Goal: Task Accomplishment & Management: Manage account settings

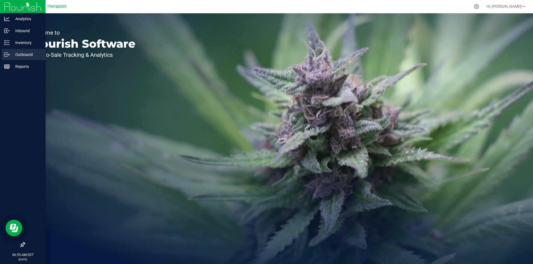
click at [10, 56] on p "Outbound" at bounding box center [26, 54] width 33 height 7
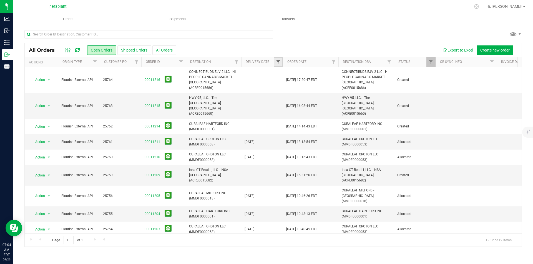
click at [279, 64] on span "Filter" at bounding box center [278, 62] width 4 height 4
click at [319, 41] on div at bounding box center [272, 36] width 497 height 13
click at [278, 62] on span "Filter" at bounding box center [278, 62] width 4 height 4
click at [330, 95] on span "select" at bounding box center [329, 95] width 4 height 4
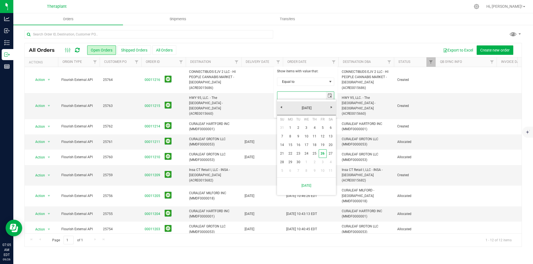
click at [316, 47] on div "Export to Excel Create new order" at bounding box center [346, 50] width 341 height 9
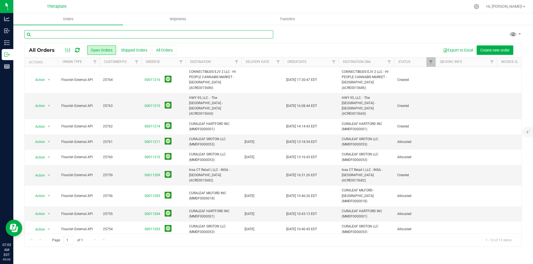
click at [183, 32] on input "text" at bounding box center [148, 34] width 249 height 8
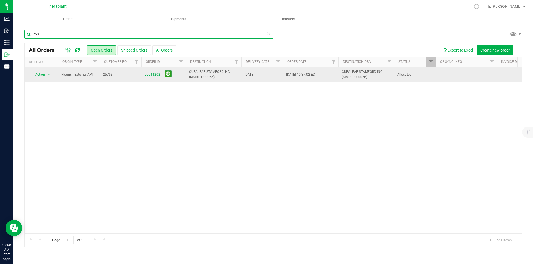
type input "753"
click at [151, 76] on link "00011202" at bounding box center [153, 74] width 16 height 5
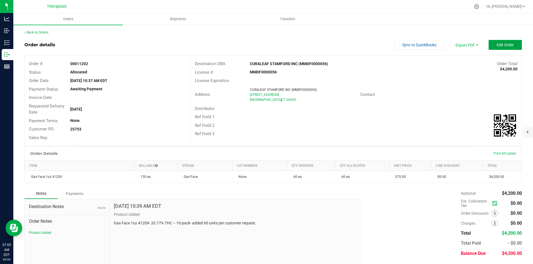
click at [492, 48] on button "Edit Order" at bounding box center [504, 45] width 33 height 10
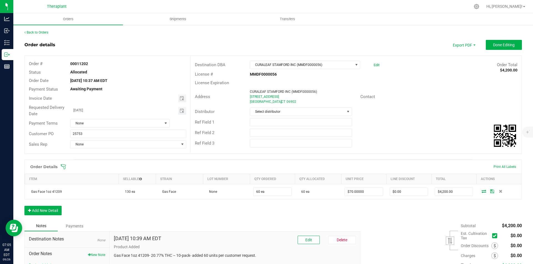
click at [176, 112] on input "[DATE]" at bounding box center [124, 110] width 108 height 7
click at [180, 110] on span "Toggle calendar" at bounding box center [182, 111] width 4 height 4
click at [102, 173] on span "29" at bounding box center [103, 174] width 8 height 9
type input "[DATE]"
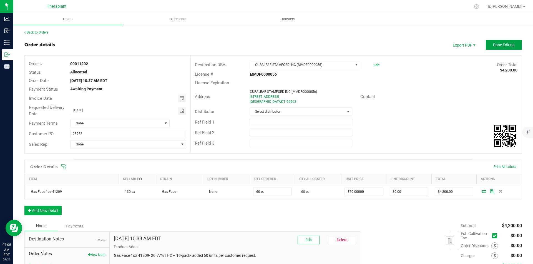
click at [501, 47] on span "Done Editing" at bounding box center [504, 45] width 22 height 4
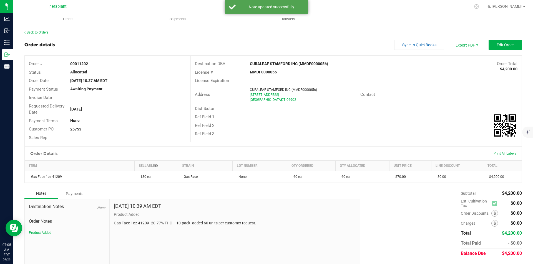
click at [42, 32] on link "Back to Orders" at bounding box center [36, 33] width 24 height 4
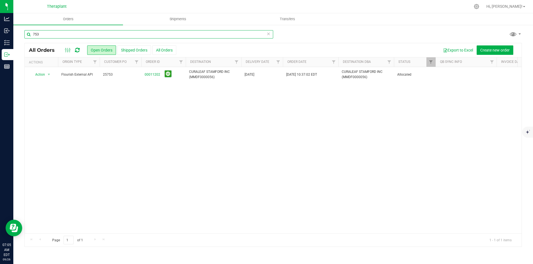
click at [42, 32] on input "753" at bounding box center [148, 34] width 249 height 8
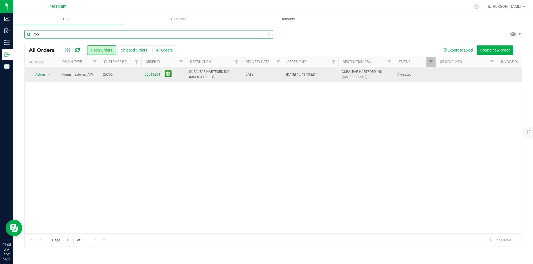
type input "755"
click at [150, 74] on link "00011204" at bounding box center [153, 74] width 16 height 5
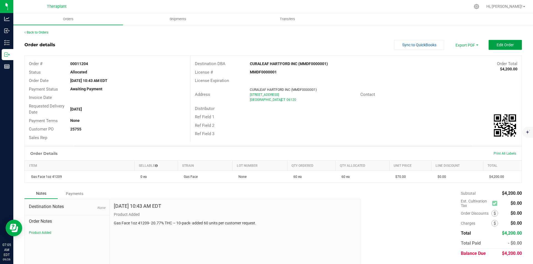
click at [498, 49] on button "Edit Order" at bounding box center [504, 45] width 33 height 10
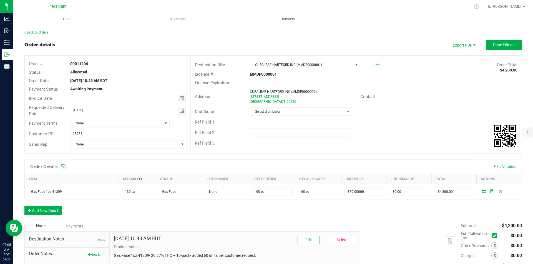
click at [182, 110] on span "Toggle calendar" at bounding box center [182, 111] width 4 height 4
click at [104, 174] on span "29" at bounding box center [103, 174] width 8 height 9
type input "[DATE]"
click at [494, 47] on button "Done Editing" at bounding box center [504, 45] width 36 height 10
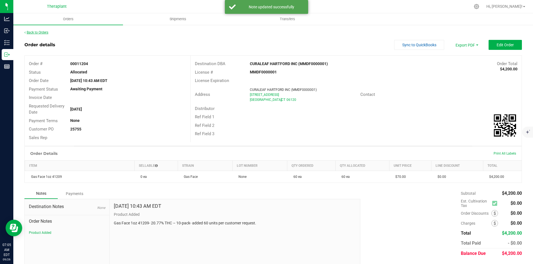
click at [37, 32] on link "Back to Orders" at bounding box center [36, 33] width 24 height 4
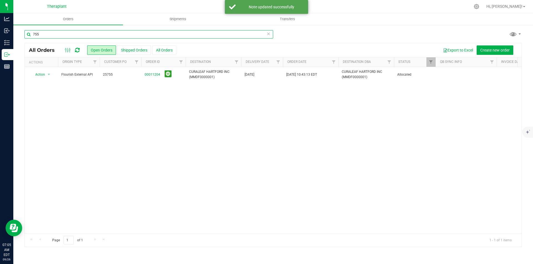
click at [83, 38] on input "755" at bounding box center [148, 34] width 249 height 8
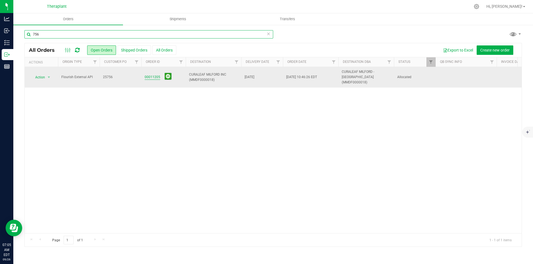
type input "756"
click at [156, 75] on link "00011205" at bounding box center [153, 77] width 16 height 5
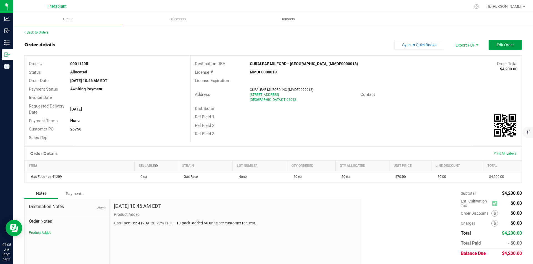
click at [493, 42] on button "Edit Order" at bounding box center [504, 45] width 33 height 10
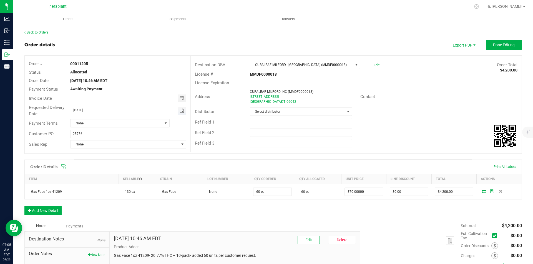
click at [182, 110] on span "Toggle calendar" at bounding box center [182, 111] width 4 height 4
click at [103, 173] on span "29" at bounding box center [103, 174] width 8 height 9
type input "[DATE]"
click at [493, 45] on span "Done Editing" at bounding box center [504, 45] width 22 height 4
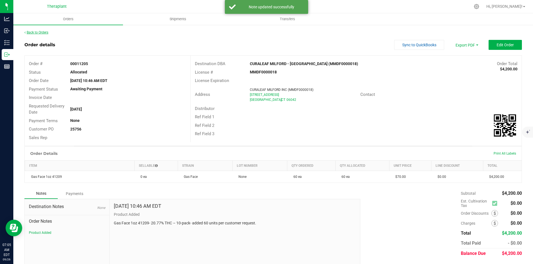
click at [43, 34] on link "Back to Orders" at bounding box center [36, 33] width 24 height 4
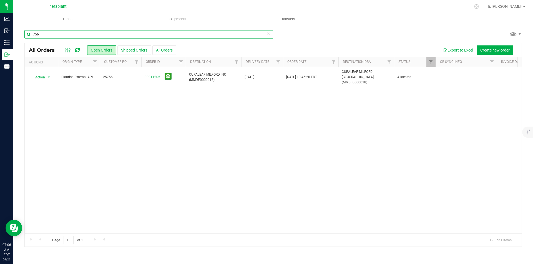
click at [43, 34] on input "756" at bounding box center [148, 34] width 249 height 8
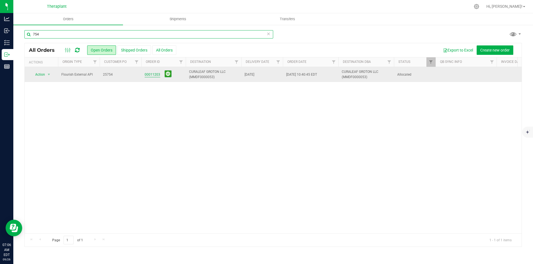
type input "754"
click at [153, 75] on link "00011203" at bounding box center [153, 74] width 16 height 5
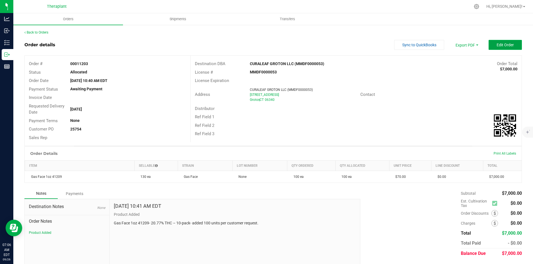
click at [496, 44] on span "Edit Order" at bounding box center [504, 45] width 17 height 4
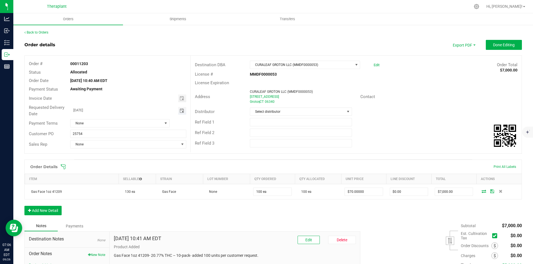
click at [181, 113] on span "Toggle calendar" at bounding box center [182, 111] width 4 height 4
click at [103, 173] on span "29" at bounding box center [103, 174] width 8 height 9
type input "[DATE]"
click at [496, 49] on button "Done Editing" at bounding box center [504, 45] width 36 height 10
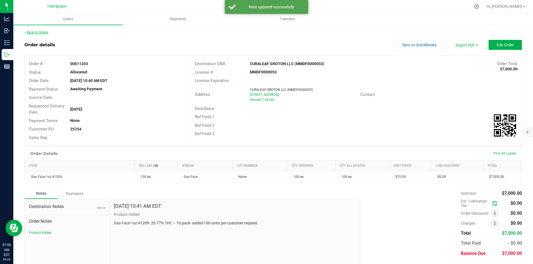
click at [41, 34] on link "Back to Orders" at bounding box center [36, 33] width 24 height 4
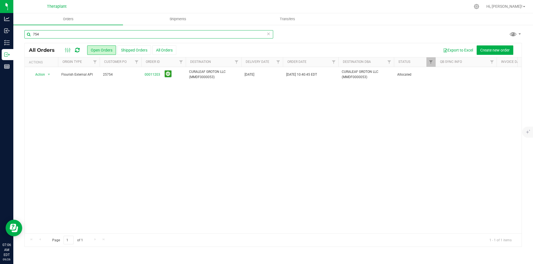
click at [41, 34] on input "754" at bounding box center [148, 34] width 249 height 8
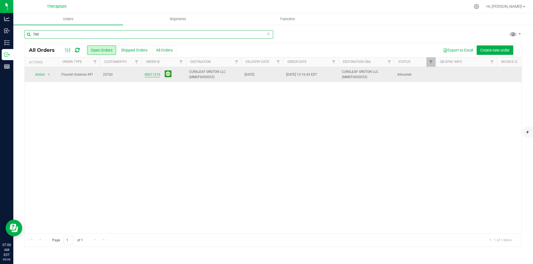
type input "760"
click at [154, 76] on link "00011210" at bounding box center [153, 74] width 16 height 5
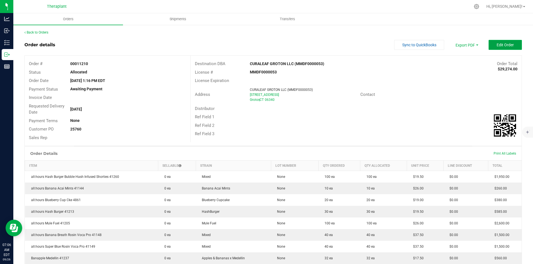
click at [504, 44] on span "Edit Order" at bounding box center [504, 45] width 17 height 4
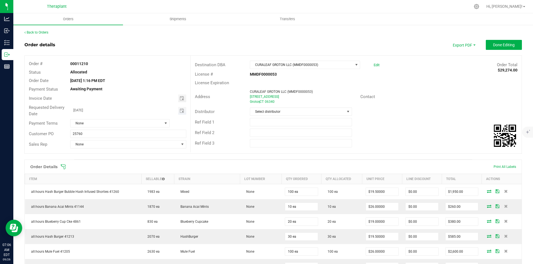
click at [179, 108] on span "Toggle calendar" at bounding box center [182, 111] width 8 height 8
click at [103, 174] on span "29" at bounding box center [103, 174] width 8 height 9
type input "[DATE]"
click at [496, 41] on button "Done Editing" at bounding box center [504, 45] width 36 height 10
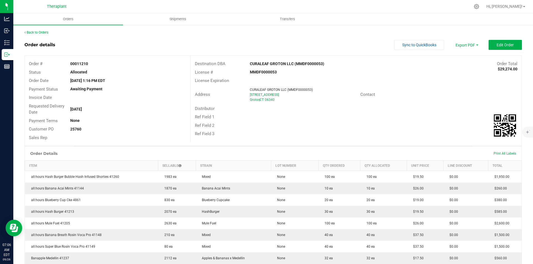
click at [43, 34] on div "Back to Orders" at bounding box center [272, 32] width 497 height 5
click at [42, 33] on link "Back to Orders" at bounding box center [36, 33] width 24 height 4
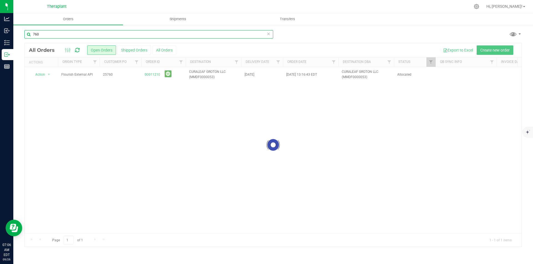
click at [47, 36] on input "760" at bounding box center [148, 34] width 249 height 8
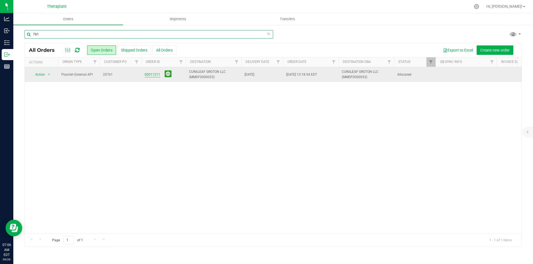
type input "761"
click at [150, 73] on link "00011211" at bounding box center [153, 74] width 16 height 5
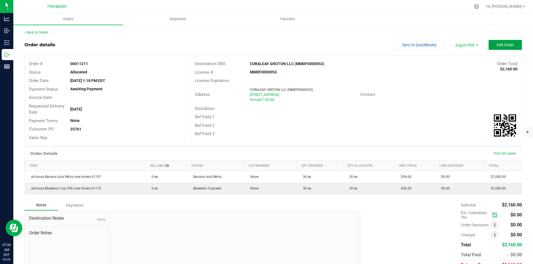
click at [489, 45] on button "Edit Order" at bounding box center [504, 45] width 33 height 10
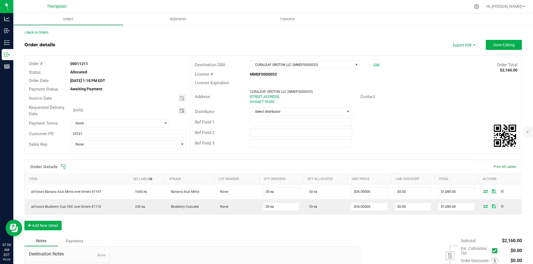
click at [181, 111] on span "Toggle calendar" at bounding box center [182, 111] width 4 height 4
click at [105, 173] on span "29" at bounding box center [103, 174] width 8 height 9
type input "[DATE]"
click at [493, 44] on span "Done Editing" at bounding box center [504, 45] width 22 height 4
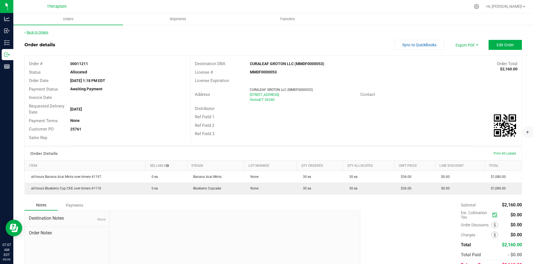
click at [35, 32] on link "Back to Orders" at bounding box center [36, 33] width 24 height 4
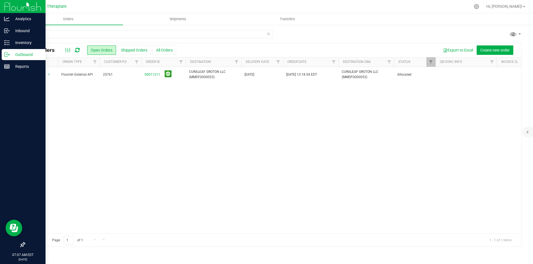
click at [10, 6] on img at bounding box center [22, 6] width 37 height 13
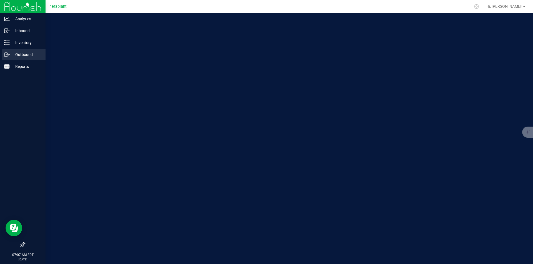
click at [25, 55] on p "Outbound" at bounding box center [26, 54] width 33 height 7
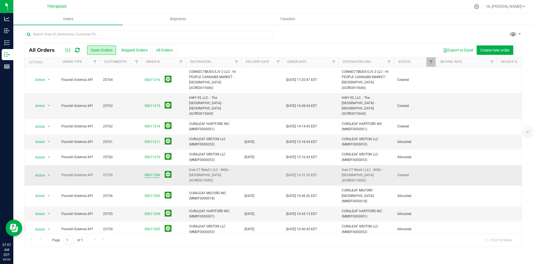
click at [155, 173] on link "00011209" at bounding box center [153, 175] width 16 height 5
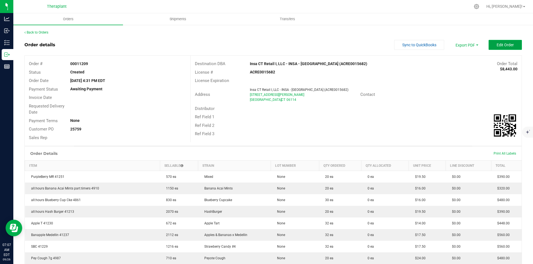
click at [497, 45] on span "Edit Order" at bounding box center [504, 45] width 17 height 4
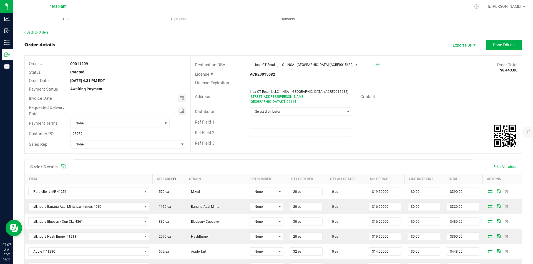
click at [182, 111] on span "Toggle calendar" at bounding box center [182, 111] width 4 height 4
click at [112, 171] on span "30" at bounding box center [111, 174] width 8 height 9
type input "09/30/2025"
click at [497, 49] on button "Done Editing" at bounding box center [504, 45] width 36 height 10
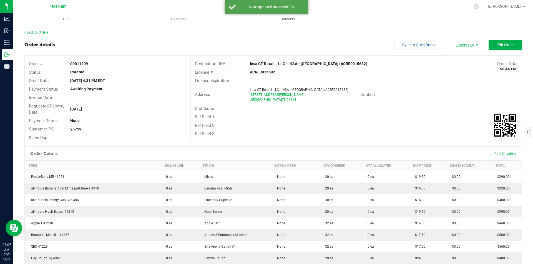
click at [33, 33] on link "Back to Orders" at bounding box center [36, 33] width 24 height 4
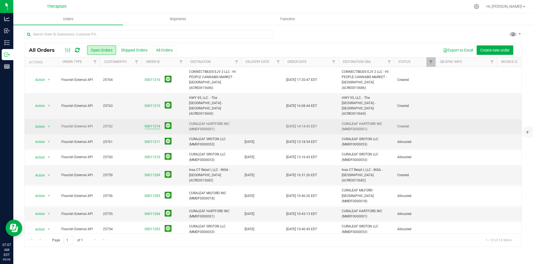
click at [156, 124] on link "00011214" at bounding box center [153, 126] width 16 height 5
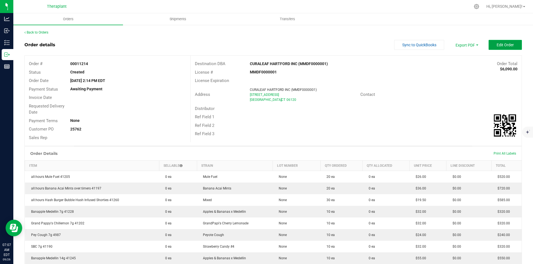
click at [501, 43] on span "Edit Order" at bounding box center [504, 45] width 17 height 4
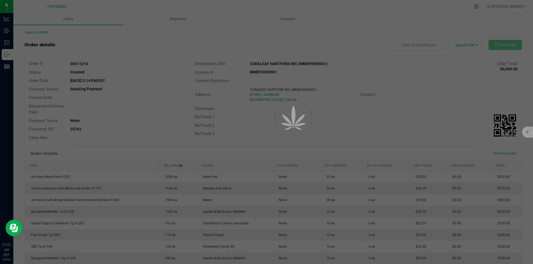
click at [357, 51] on div at bounding box center [266, 132] width 533 height 264
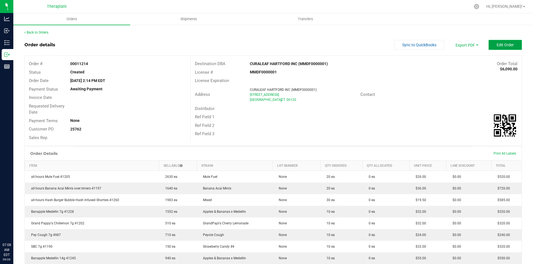
click at [515, 44] on button "Edit Order" at bounding box center [504, 45] width 33 height 10
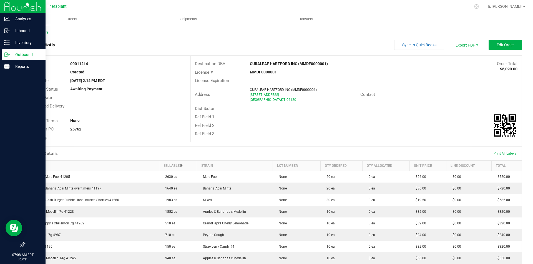
click at [6, 10] on img at bounding box center [22, 6] width 37 height 13
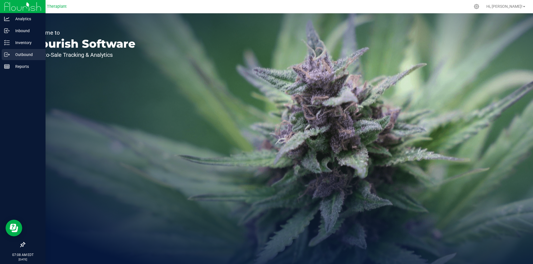
click at [26, 51] on p "Outbound" at bounding box center [26, 54] width 33 height 7
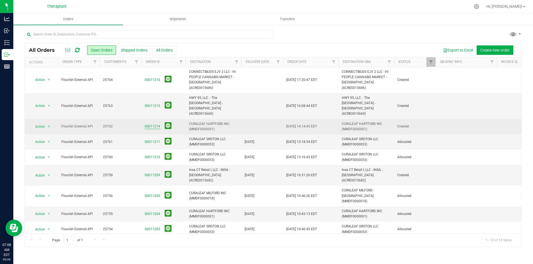
click at [157, 124] on link "00011214" at bounding box center [153, 126] width 16 height 5
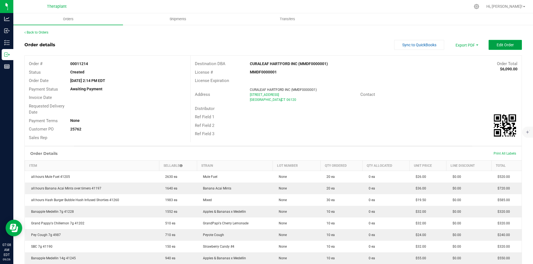
click at [488, 41] on button "Edit Order" at bounding box center [504, 45] width 33 height 10
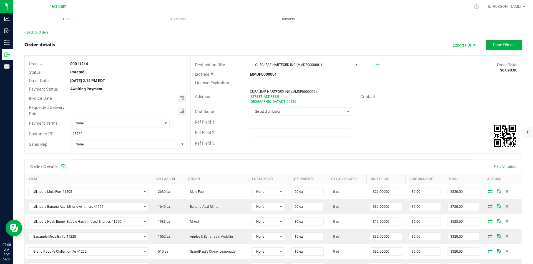
click at [180, 110] on span "Toggle calendar" at bounding box center [182, 111] width 4 height 4
click at [104, 174] on span "29" at bounding box center [103, 174] width 8 height 9
type input "[DATE]"
click at [494, 40] on button "Done Editing" at bounding box center [504, 45] width 36 height 10
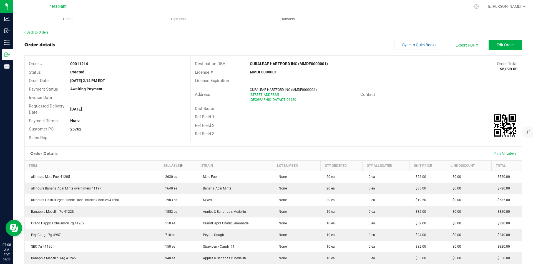
click at [39, 33] on link "Back to Orders" at bounding box center [36, 33] width 24 height 4
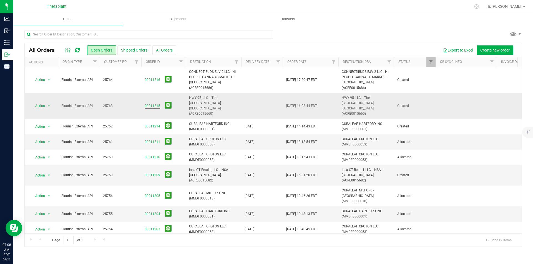
click at [151, 103] on link "00011215" at bounding box center [153, 105] width 16 height 5
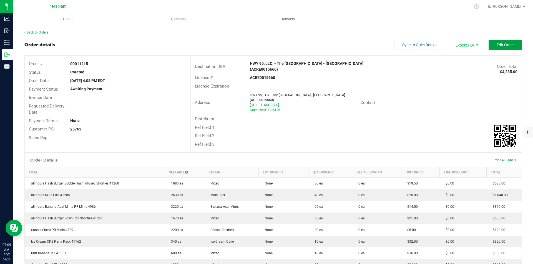
click at [500, 42] on button "Edit Order" at bounding box center [504, 45] width 33 height 10
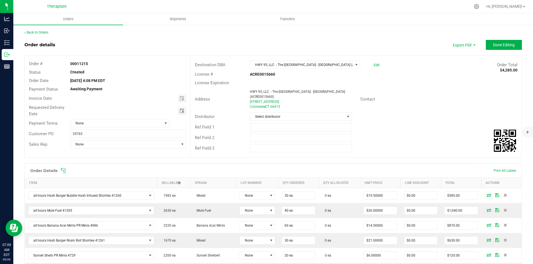
click at [181, 111] on span "Toggle calendar" at bounding box center [182, 111] width 4 height 4
click at [105, 173] on span "29" at bounding box center [103, 174] width 8 height 9
type input "[DATE]"
click at [497, 44] on span "Done Editing" at bounding box center [504, 45] width 22 height 4
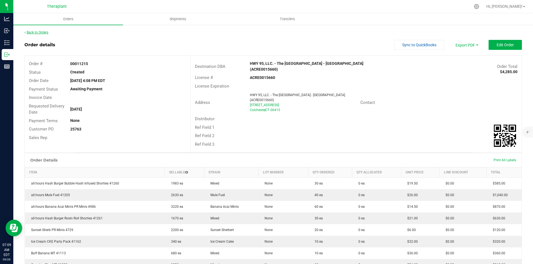
click at [37, 32] on link "Back to Orders" at bounding box center [36, 33] width 24 height 4
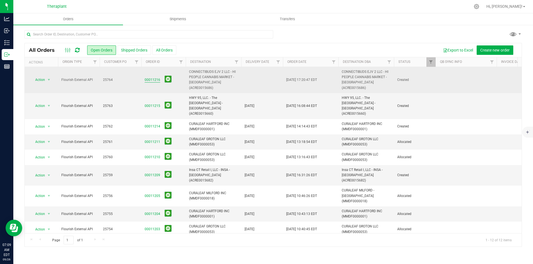
click at [154, 77] on link "00011216" at bounding box center [153, 79] width 16 height 5
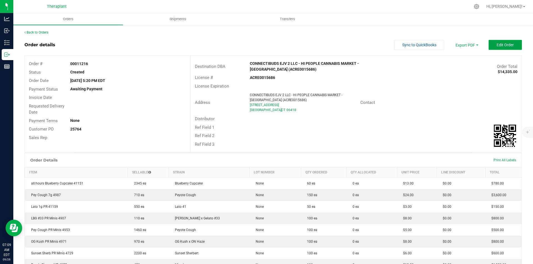
click at [511, 43] on button "Edit Order" at bounding box center [504, 45] width 33 height 10
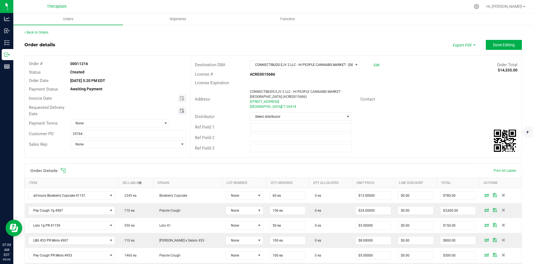
click at [180, 110] on span "Toggle calendar" at bounding box center [182, 111] width 4 height 4
click at [101, 175] on span "29" at bounding box center [103, 174] width 8 height 9
type input "[DATE]"
click at [488, 48] on button "Done Editing" at bounding box center [504, 45] width 36 height 10
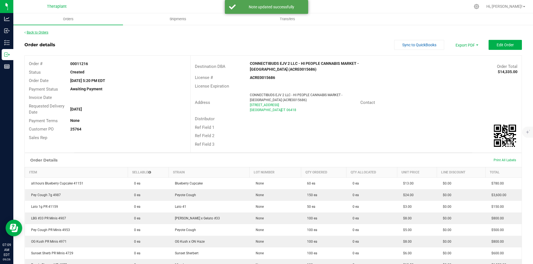
click at [41, 32] on link "Back to Orders" at bounding box center [36, 33] width 24 height 4
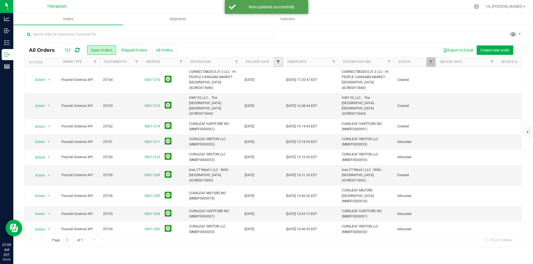
click at [278, 63] on span "Filter" at bounding box center [278, 62] width 4 height 4
click at [331, 94] on span "select" at bounding box center [329, 95] width 4 height 4
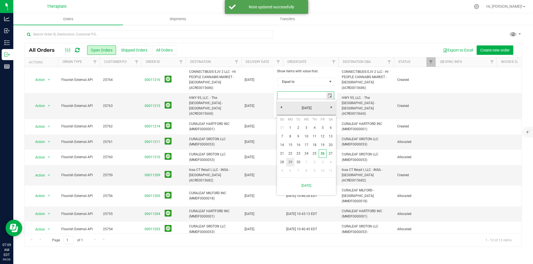
click at [289, 163] on link "29" at bounding box center [290, 162] width 8 height 9
type input "[DATE]"
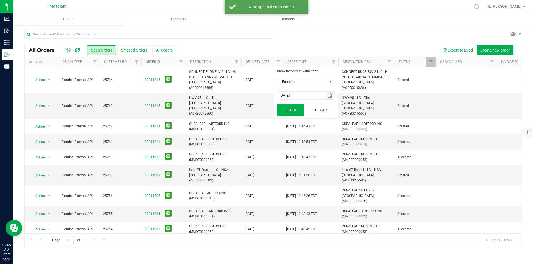
click at [292, 109] on button "Filter" at bounding box center [290, 110] width 27 height 12
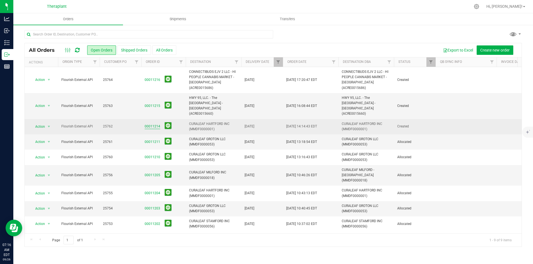
click at [155, 124] on link "00011214" at bounding box center [153, 126] width 16 height 5
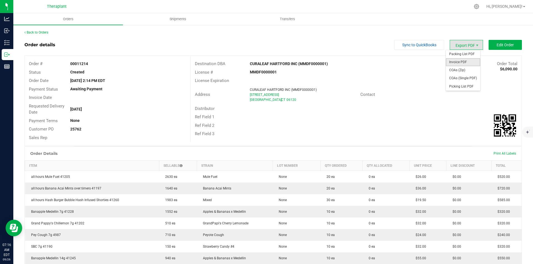
click at [460, 62] on span "Invoice PDF" at bounding box center [463, 62] width 34 height 8
click at [38, 34] on link "Back to Orders" at bounding box center [36, 33] width 24 height 4
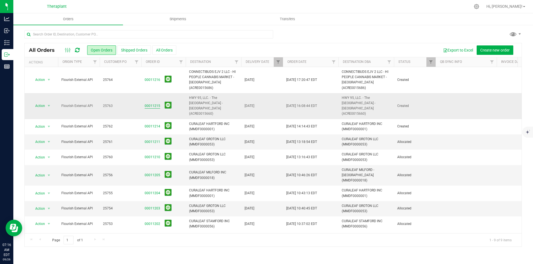
click at [151, 103] on link "00011215" at bounding box center [153, 105] width 16 height 5
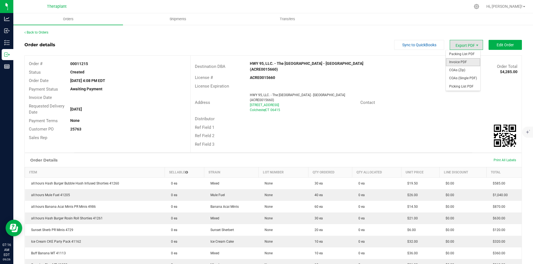
click at [462, 63] on span "Invoice PDF" at bounding box center [463, 62] width 34 height 8
click at [45, 32] on link "Back to Orders" at bounding box center [36, 33] width 24 height 4
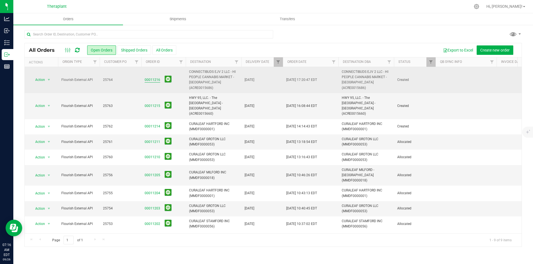
click at [152, 79] on link "00011216" at bounding box center [153, 79] width 16 height 5
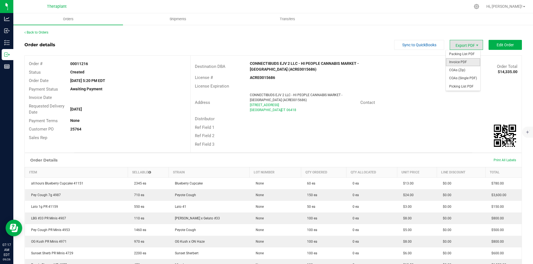
click at [465, 60] on span "Invoice PDF" at bounding box center [463, 62] width 34 height 8
